Goal: Task Accomplishment & Management: Use online tool/utility

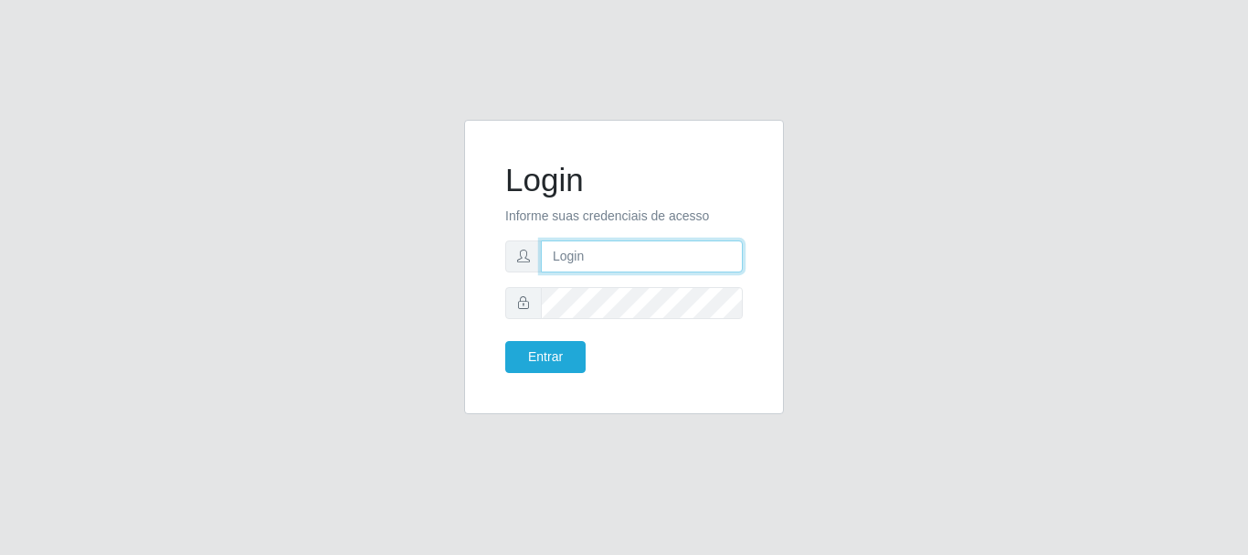
click at [566, 261] on input "text" at bounding box center [642, 256] width 202 height 32
type input "[EMAIL_ADDRESS][DOMAIN_NAME]"
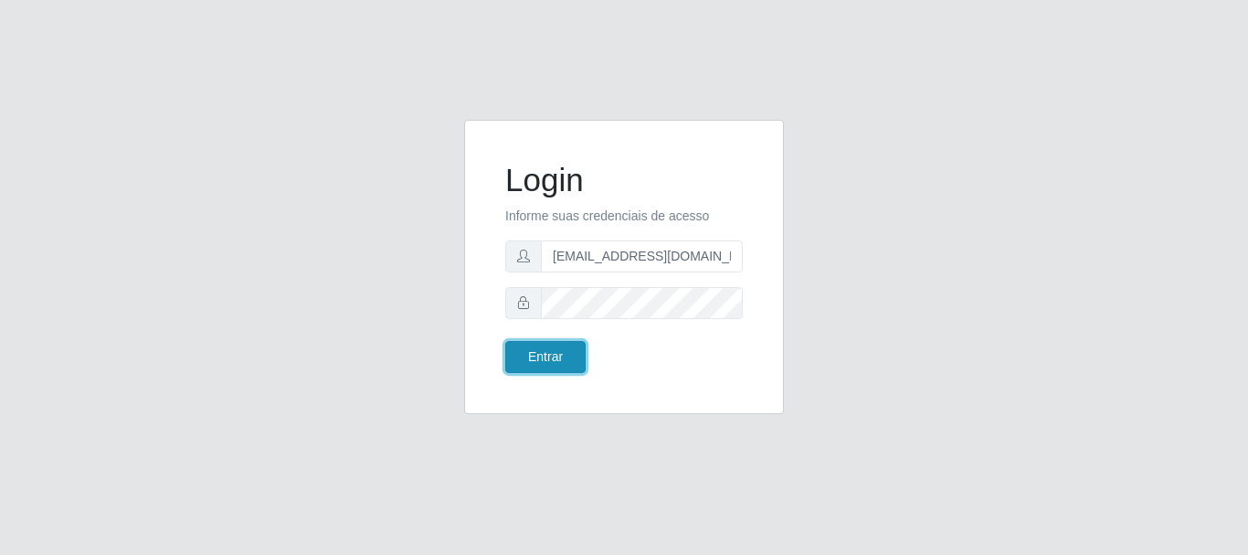
click at [543, 352] on button "Entrar" at bounding box center [545, 357] width 80 height 32
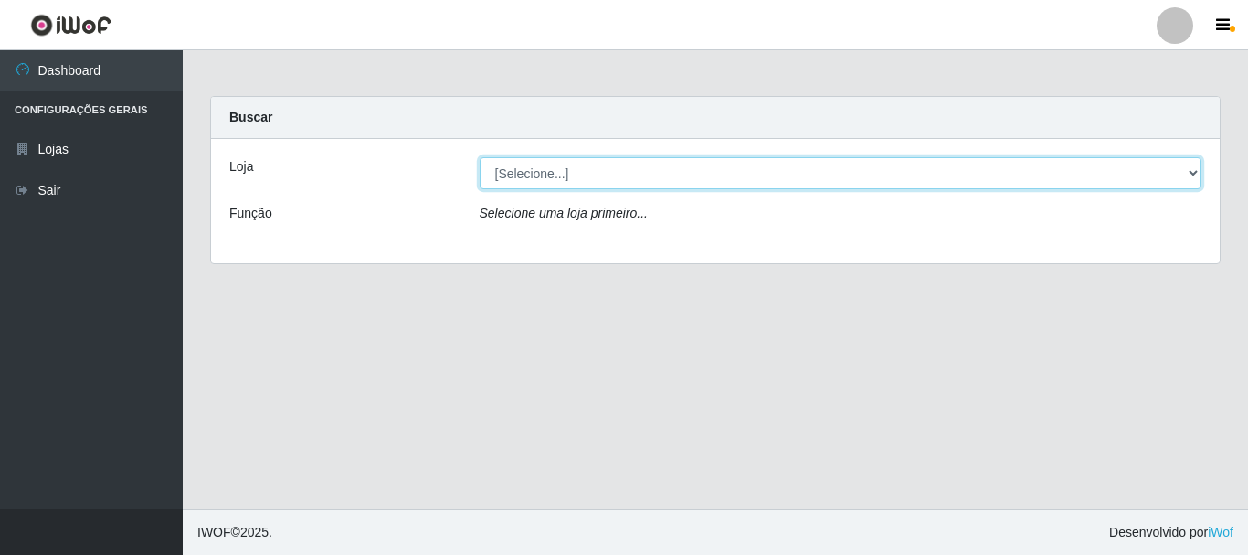
click at [1197, 168] on select "[Selecione...] SuperFácil Atacado - Rodoviária" at bounding box center [841, 173] width 723 height 32
select select "400"
click at [480, 157] on select "[Selecione...] SuperFácil Atacado - Rodoviária" at bounding box center [841, 173] width 723 height 32
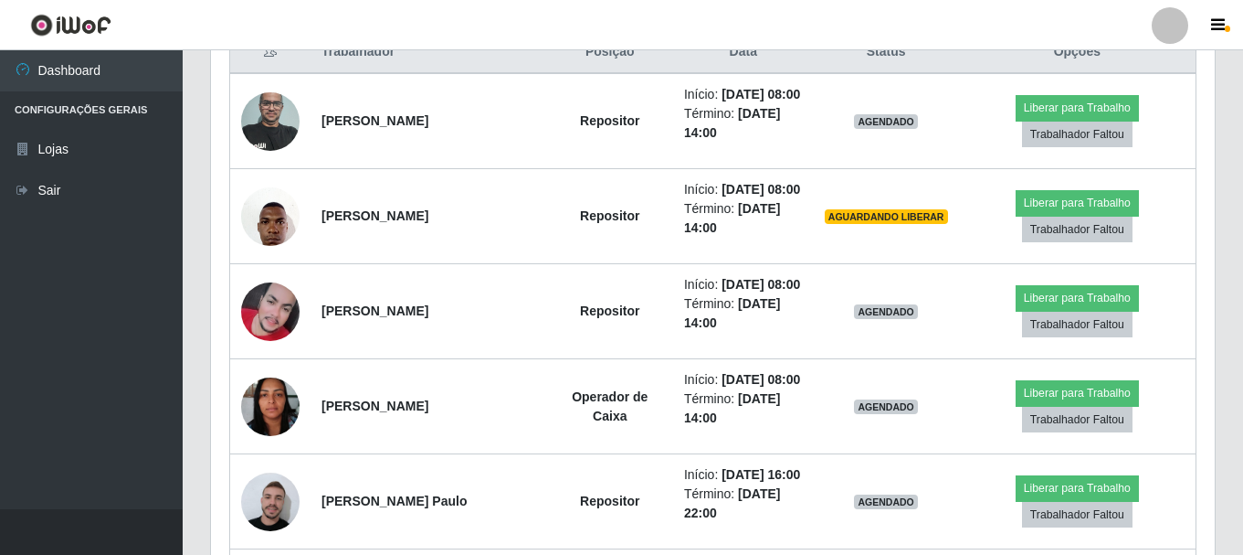
scroll to position [731, 0]
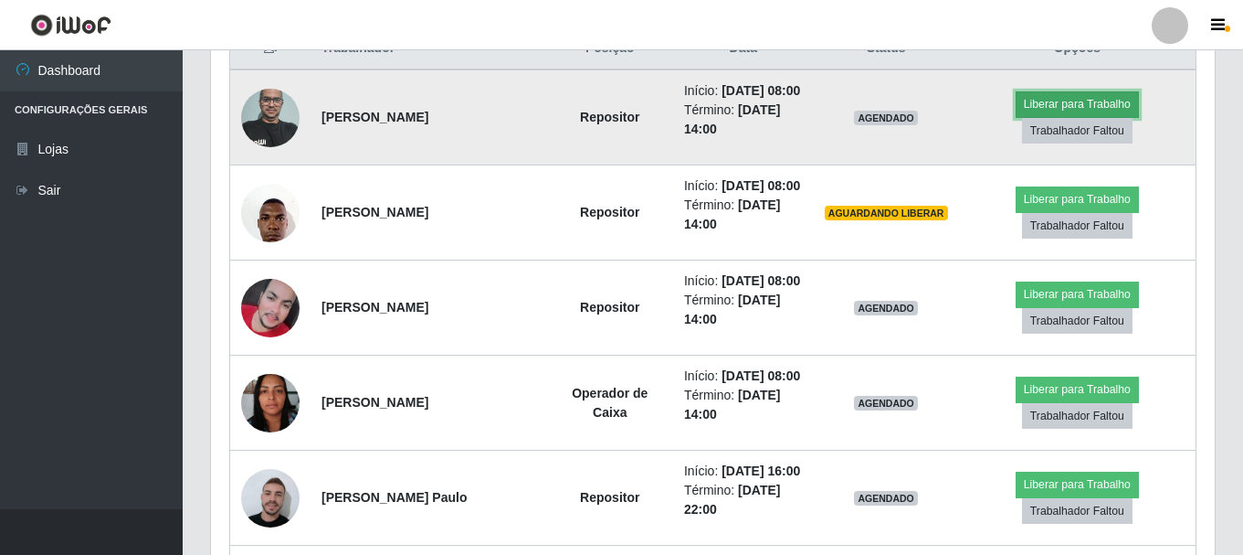
click at [1058, 111] on button "Liberar para Trabalho" at bounding box center [1077, 104] width 123 height 26
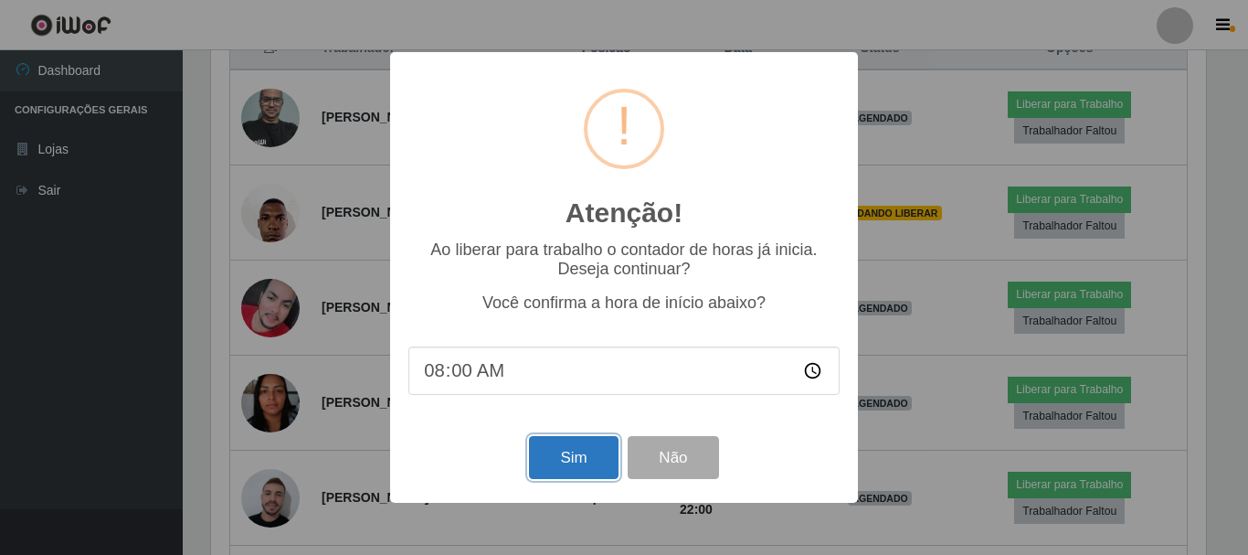
click at [547, 457] on button "Sim" at bounding box center [573, 457] width 89 height 43
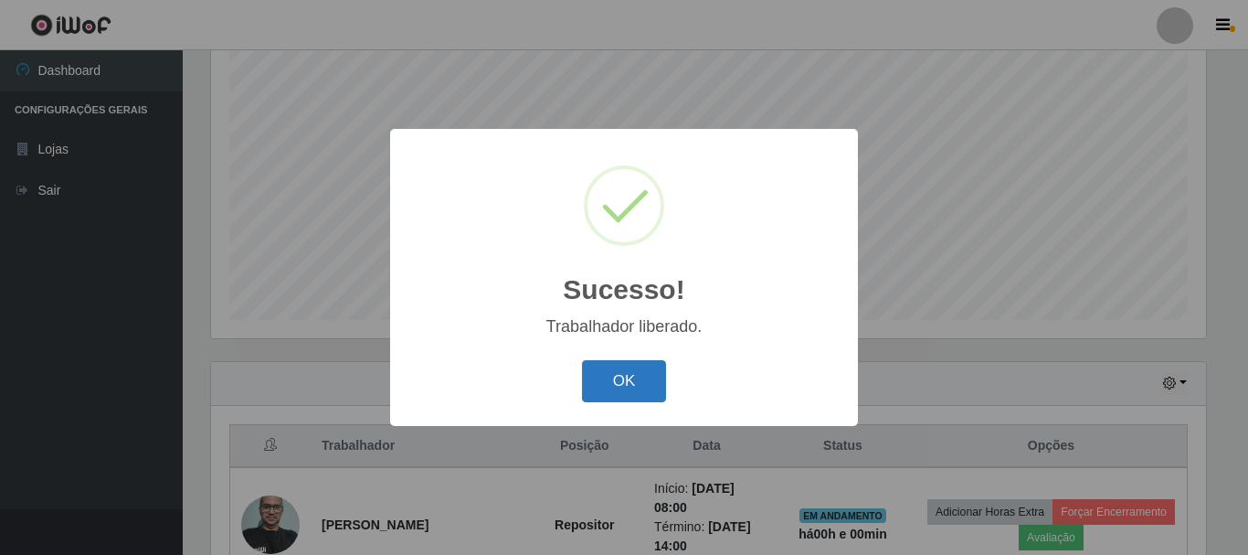
click at [636, 378] on button "OK" at bounding box center [624, 381] width 85 height 43
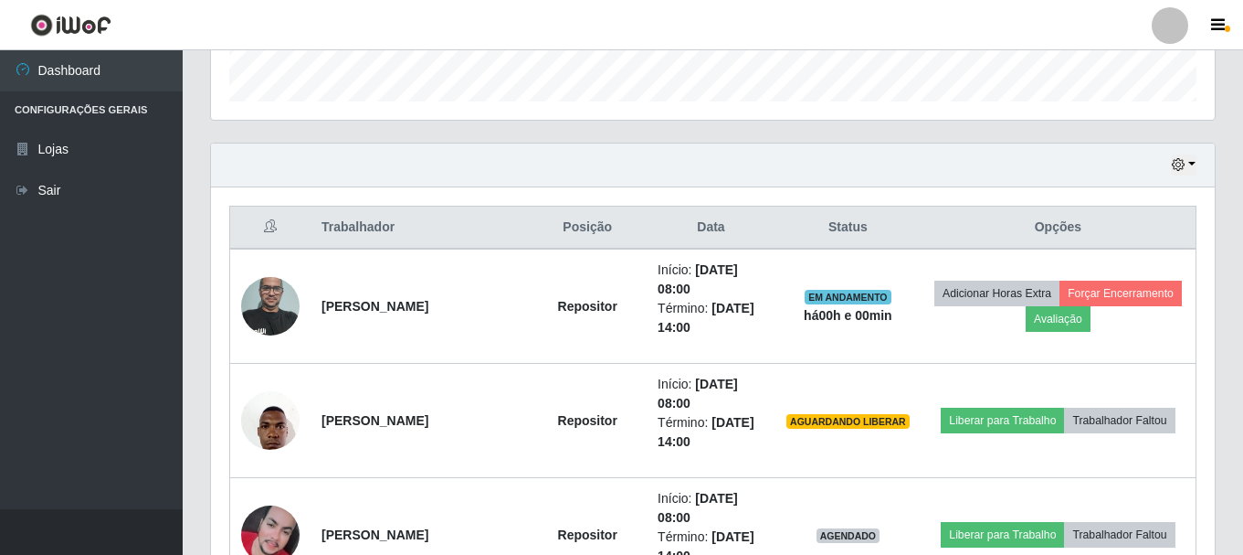
scroll to position [608, 0]
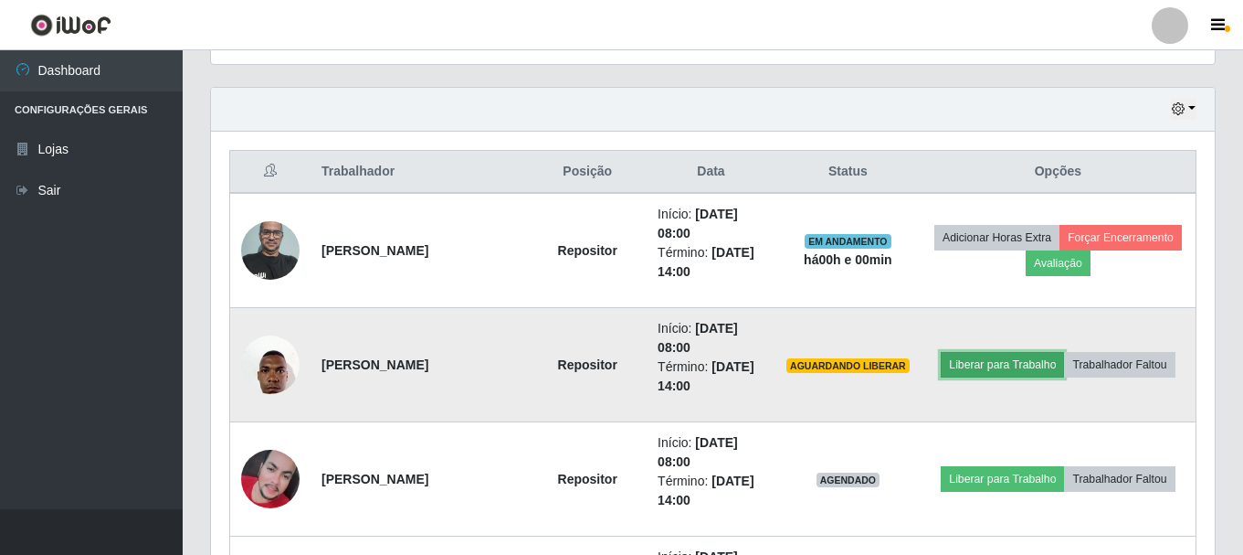
click at [969, 365] on button "Liberar para Trabalho" at bounding box center [1002, 365] width 123 height 26
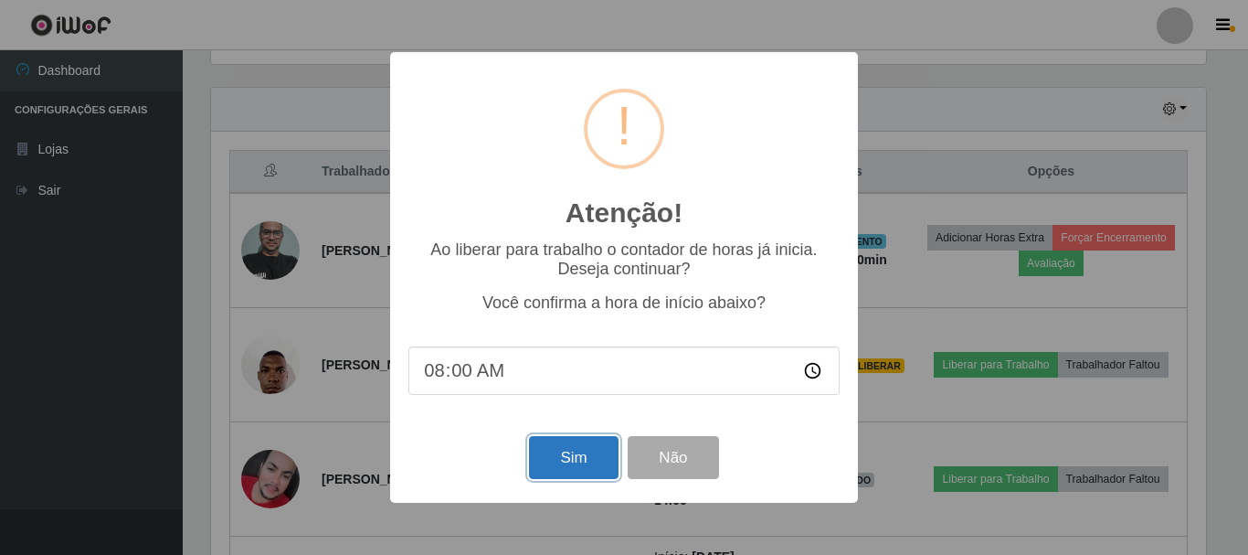
click at [552, 465] on button "Sim" at bounding box center [573, 457] width 89 height 43
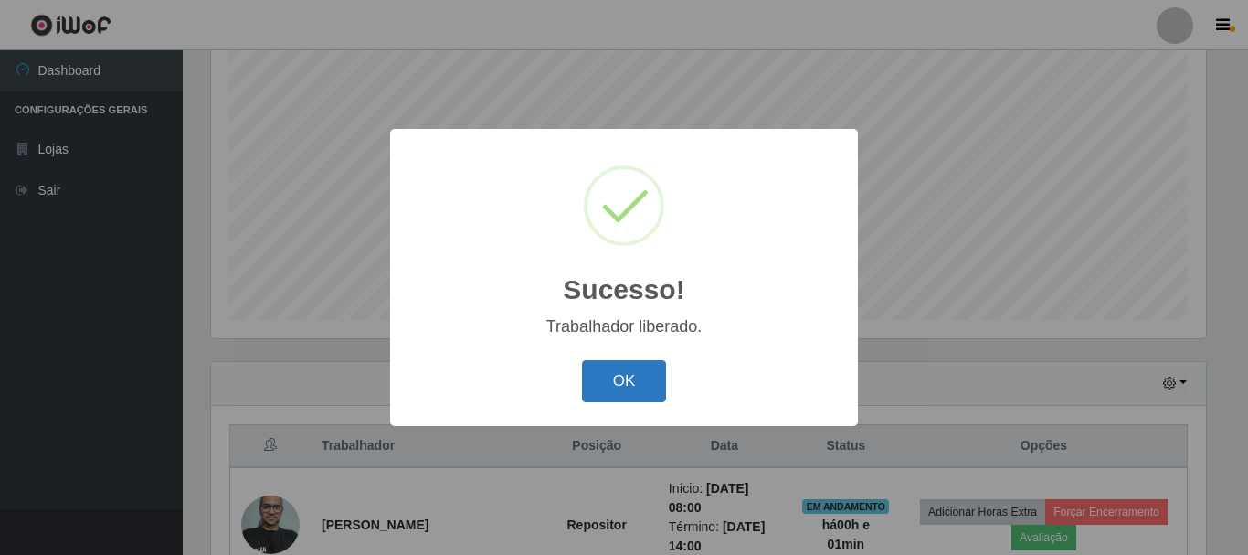
click at [605, 378] on button "OK" at bounding box center [624, 381] width 85 height 43
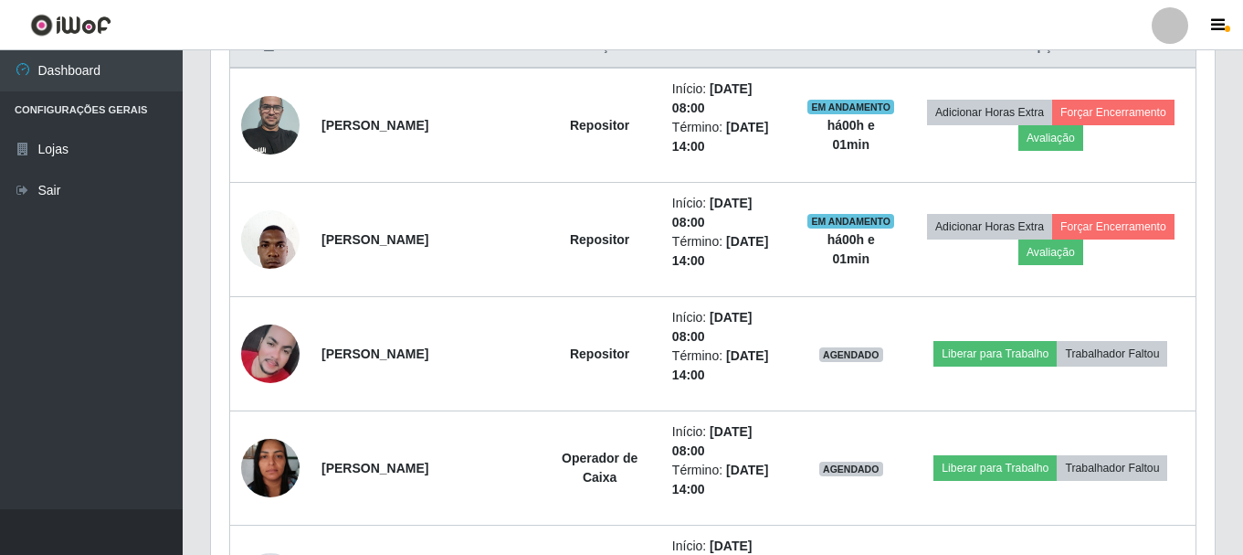
scroll to position [790, 0]
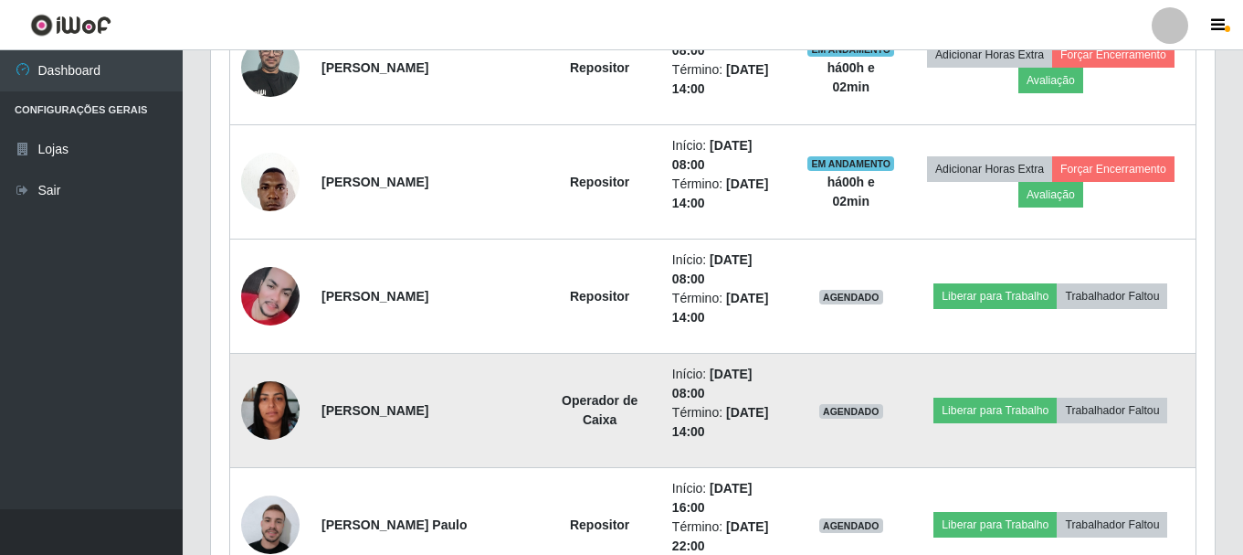
click at [267, 411] on img at bounding box center [270, 410] width 58 height 78
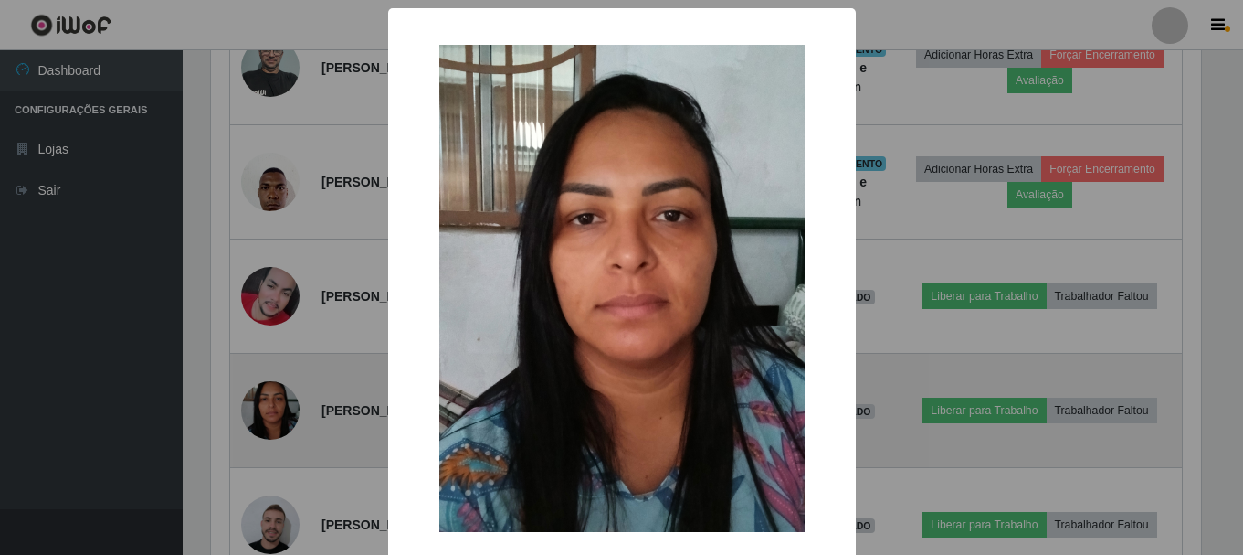
scroll to position [379, 995]
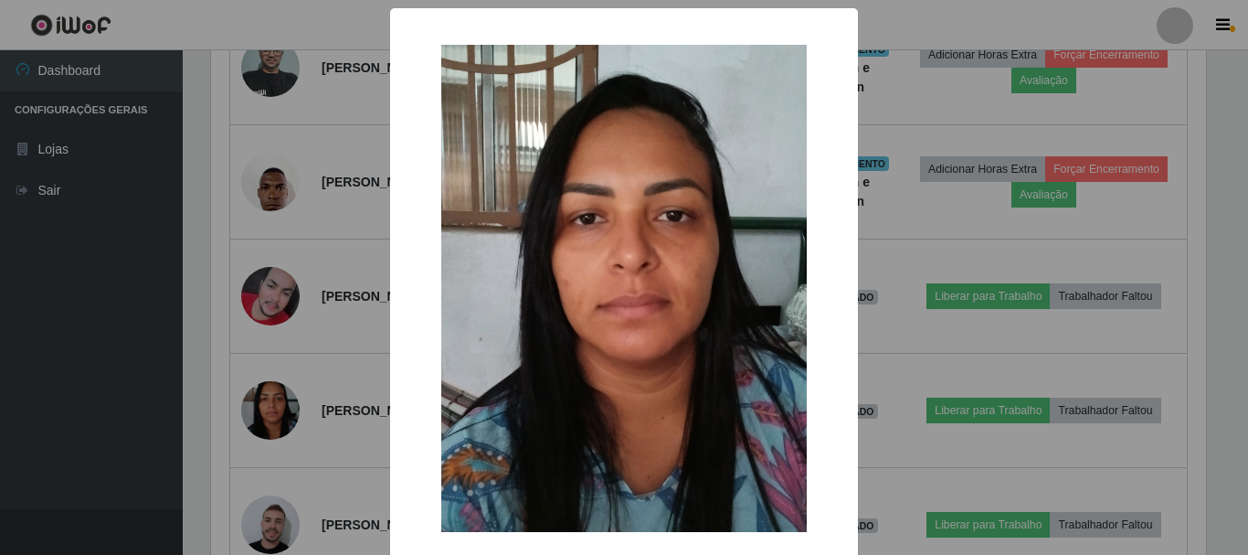
click at [80, 392] on div "× OK Cancel" at bounding box center [624, 277] width 1248 height 555
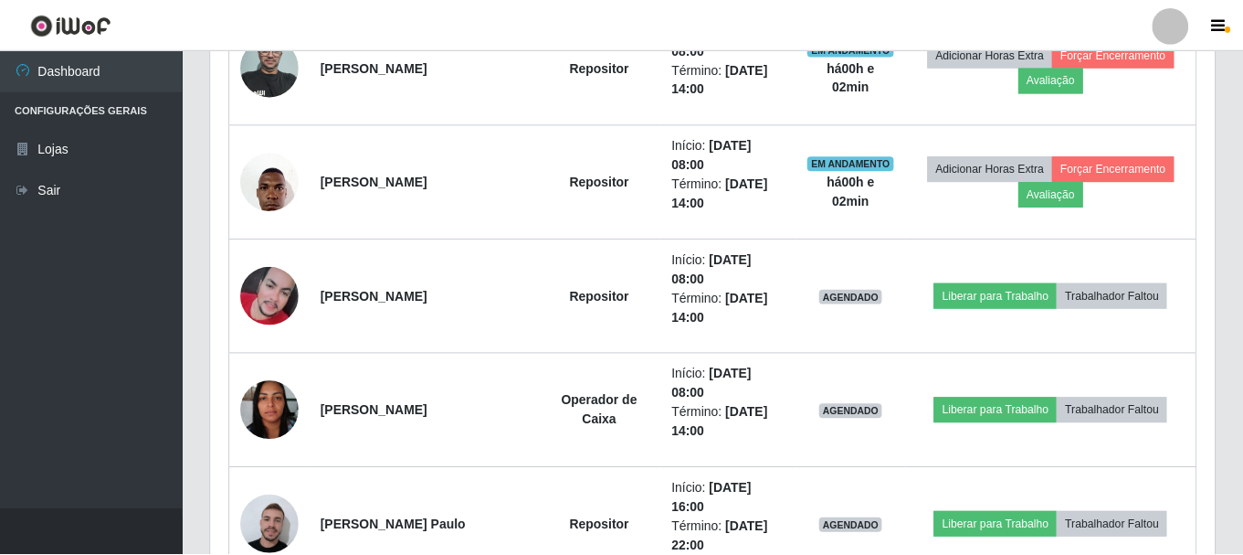
scroll to position [379, 1004]
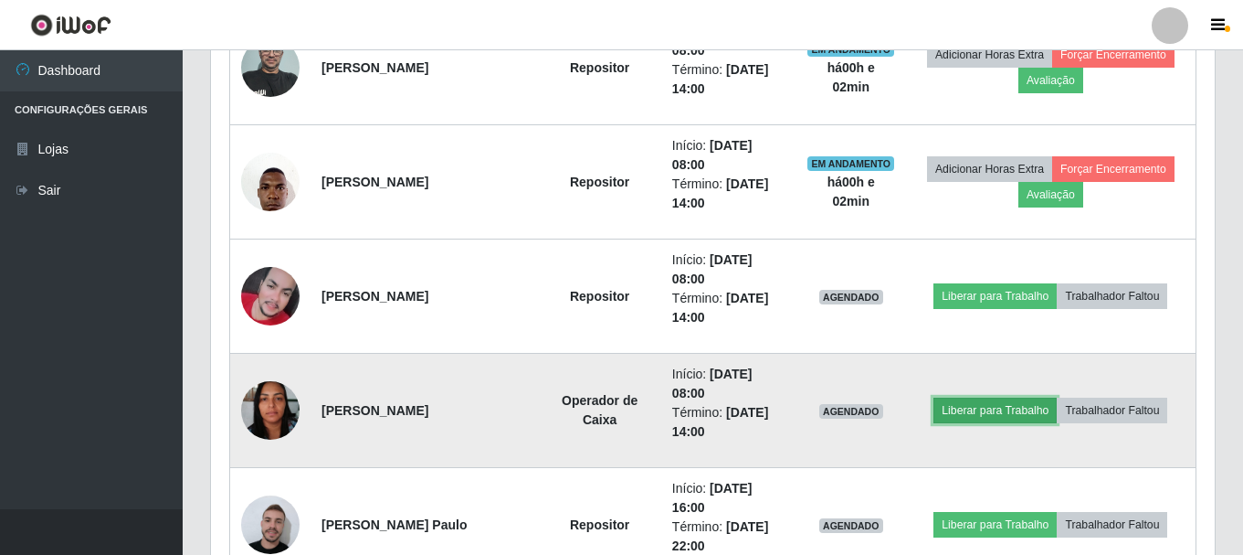
click at [979, 411] on button "Liberar para Trabalho" at bounding box center [995, 410] width 123 height 26
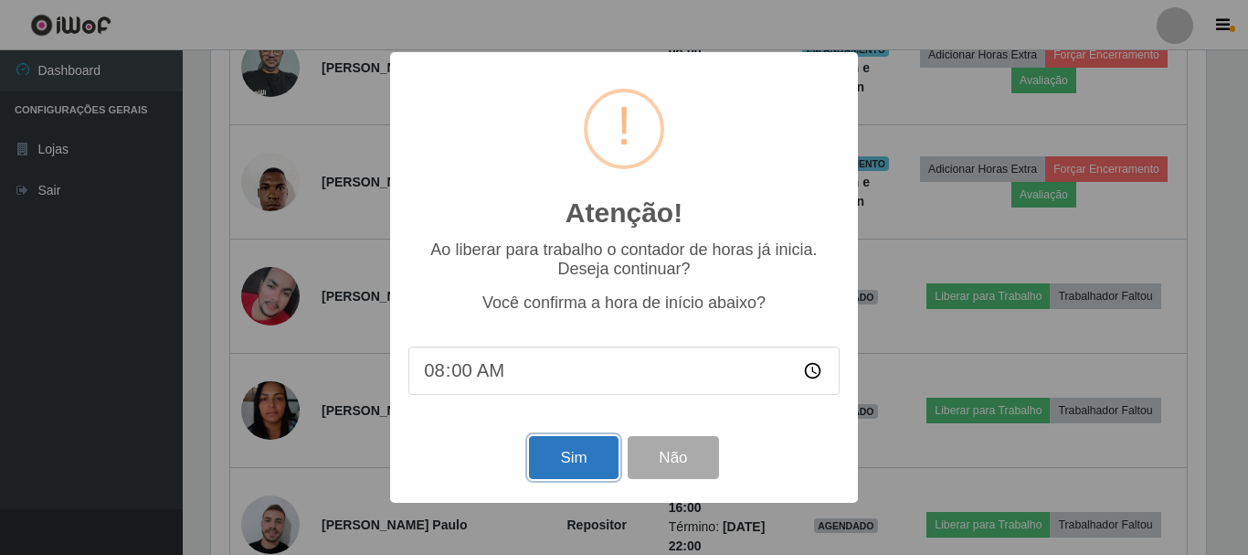
click at [556, 460] on button "Sim" at bounding box center [573, 457] width 89 height 43
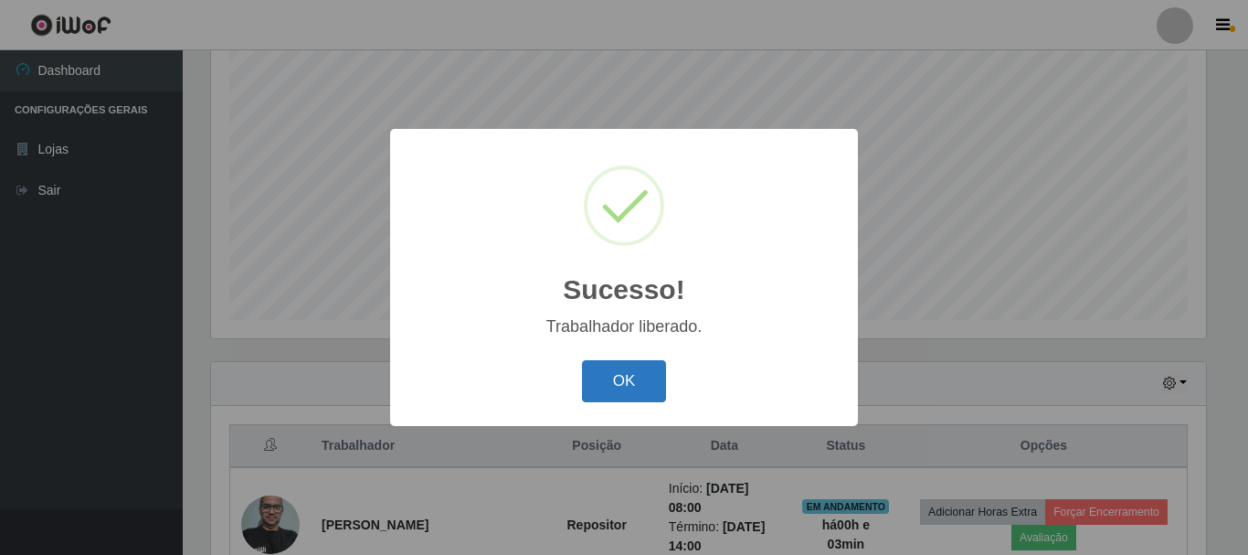
click at [633, 377] on button "OK" at bounding box center [624, 381] width 85 height 43
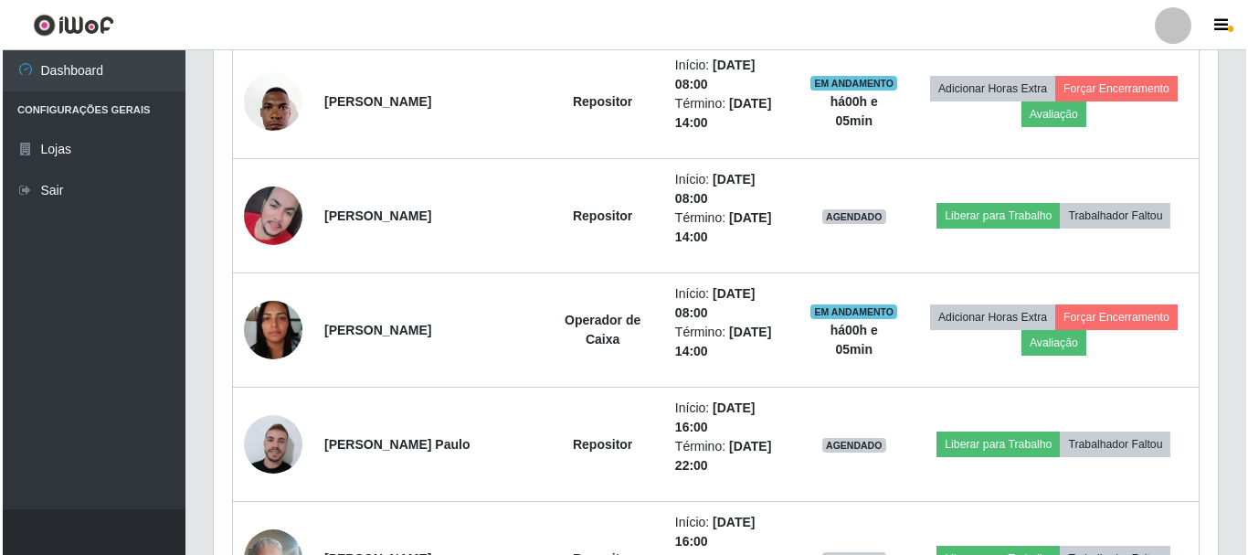
scroll to position [882, 0]
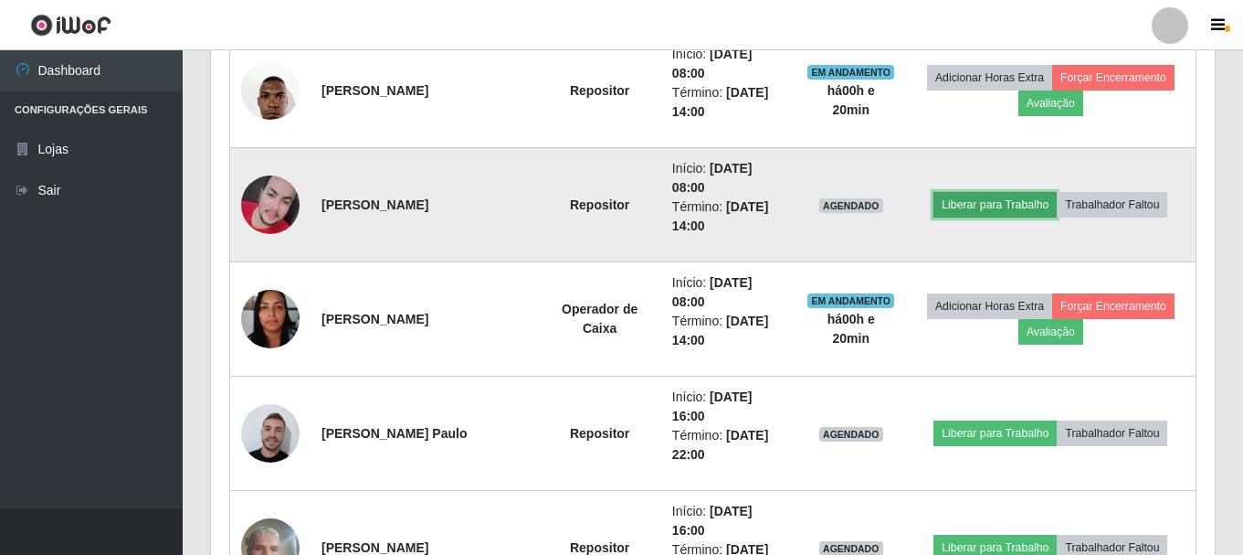
click at [972, 203] on button "Liberar para Trabalho" at bounding box center [995, 205] width 123 height 26
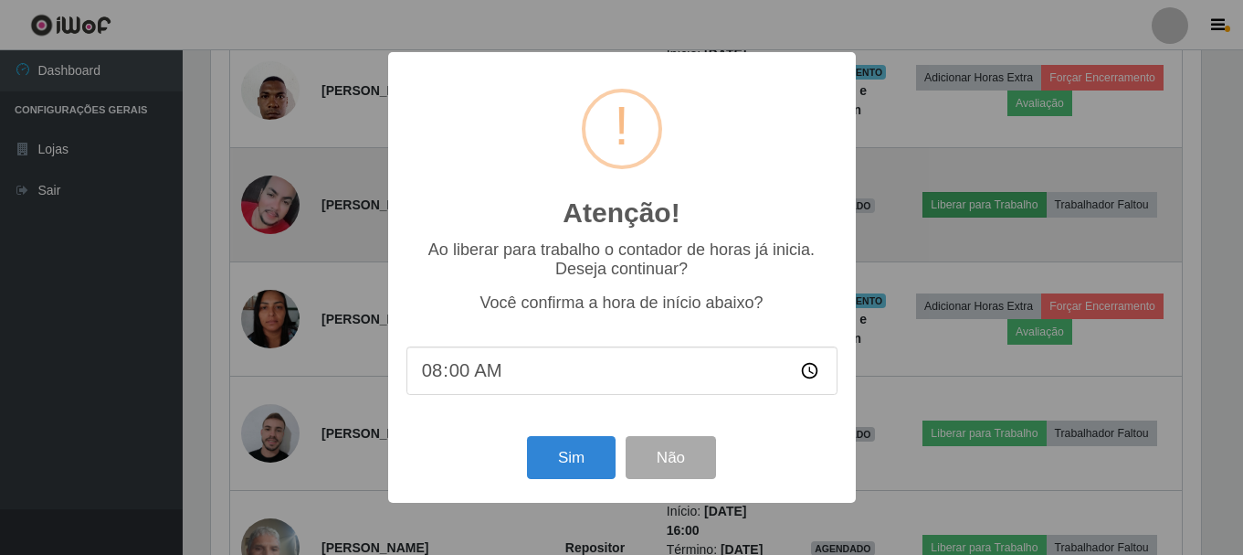
scroll to position [379, 995]
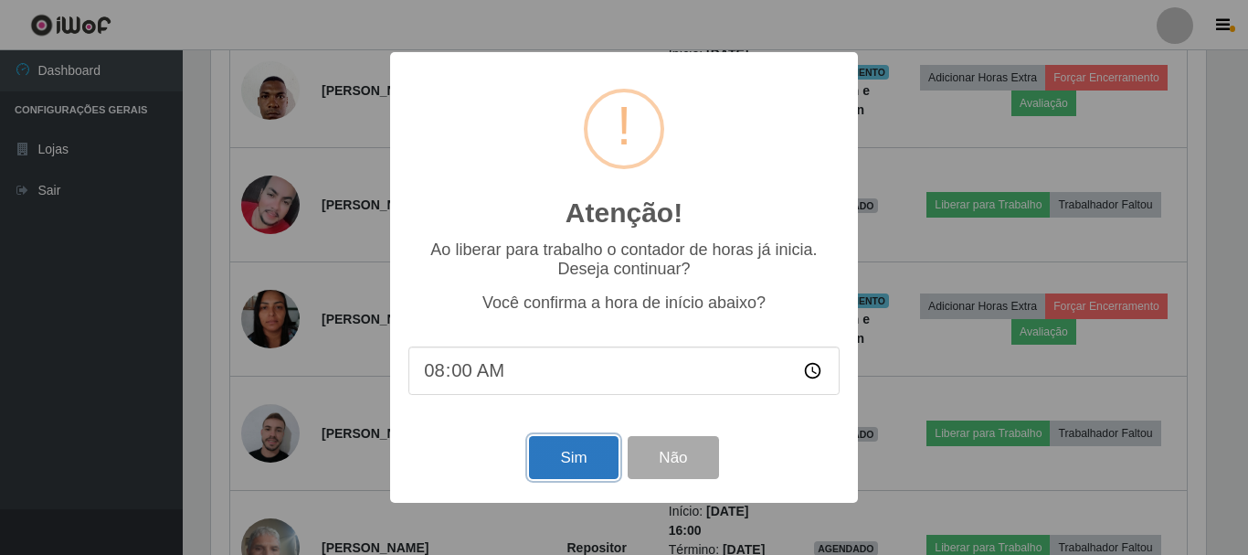
click at [556, 468] on button "Sim" at bounding box center [573, 457] width 89 height 43
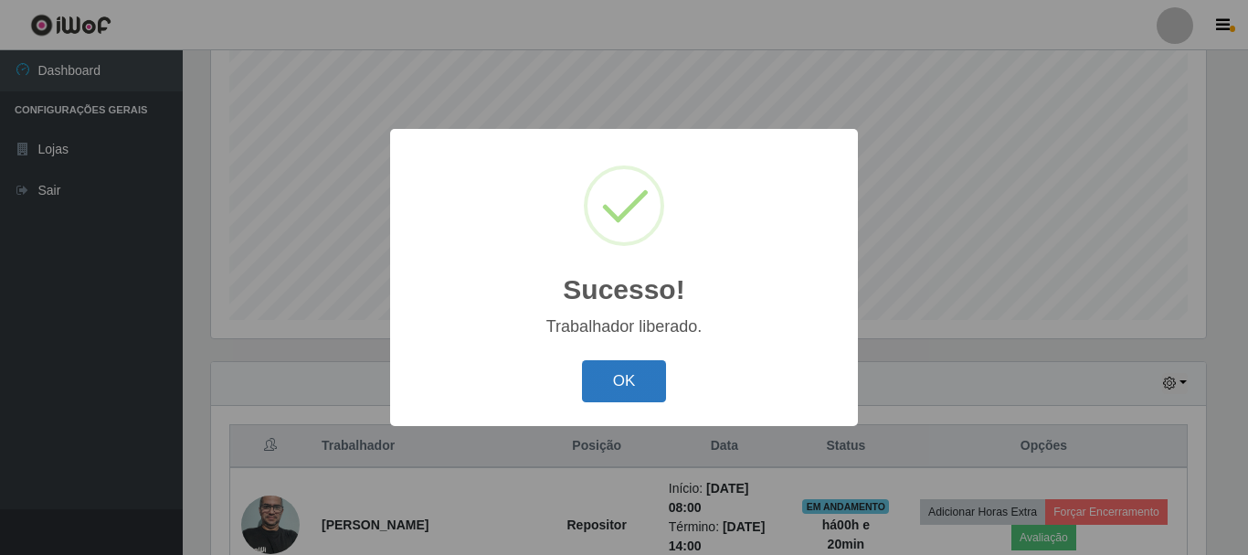
click at [598, 378] on button "OK" at bounding box center [624, 381] width 85 height 43
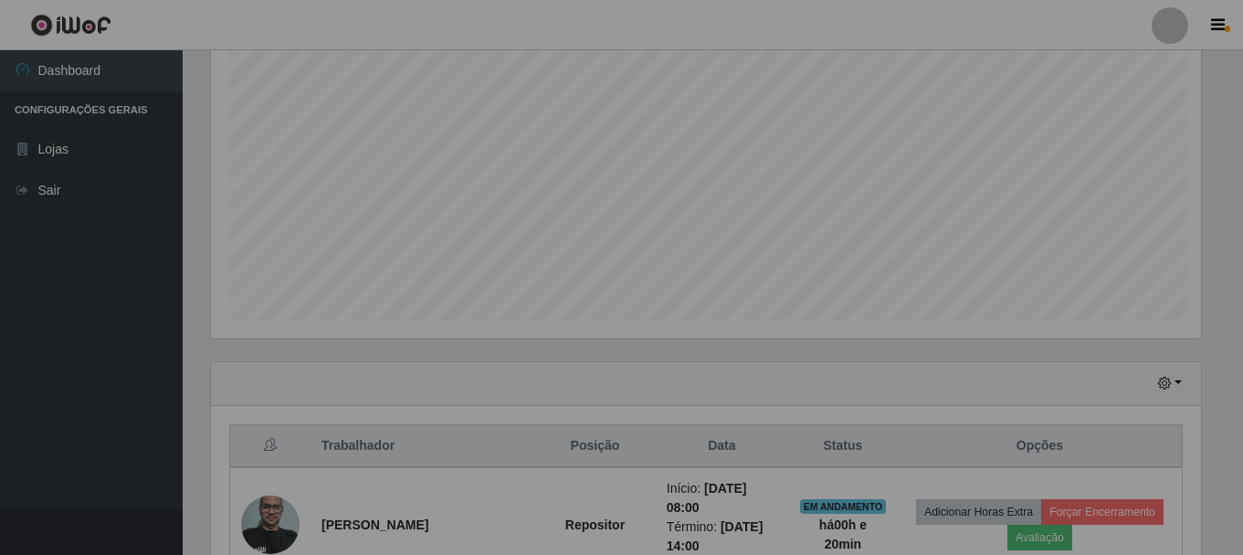
scroll to position [379, 1004]
